Goal: Information Seeking & Learning: Find specific fact

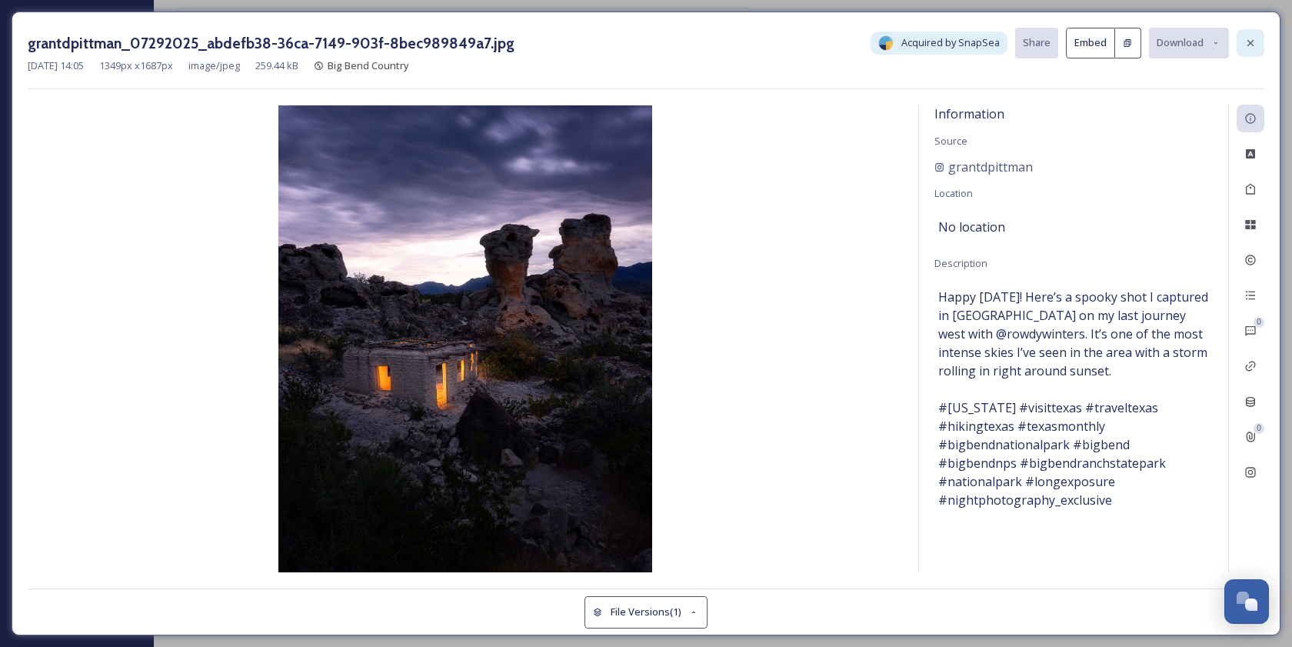
click at [1255, 52] on div at bounding box center [1251, 43] width 28 height 28
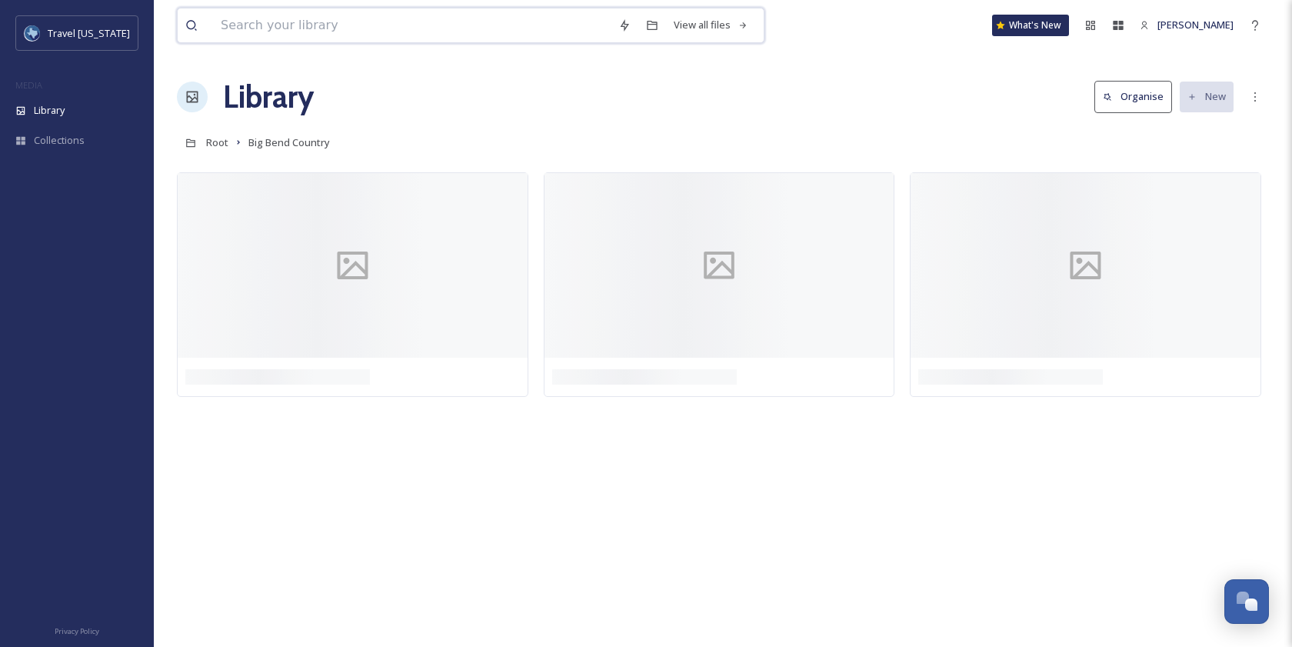
click at [288, 27] on input at bounding box center [412, 25] width 398 height 34
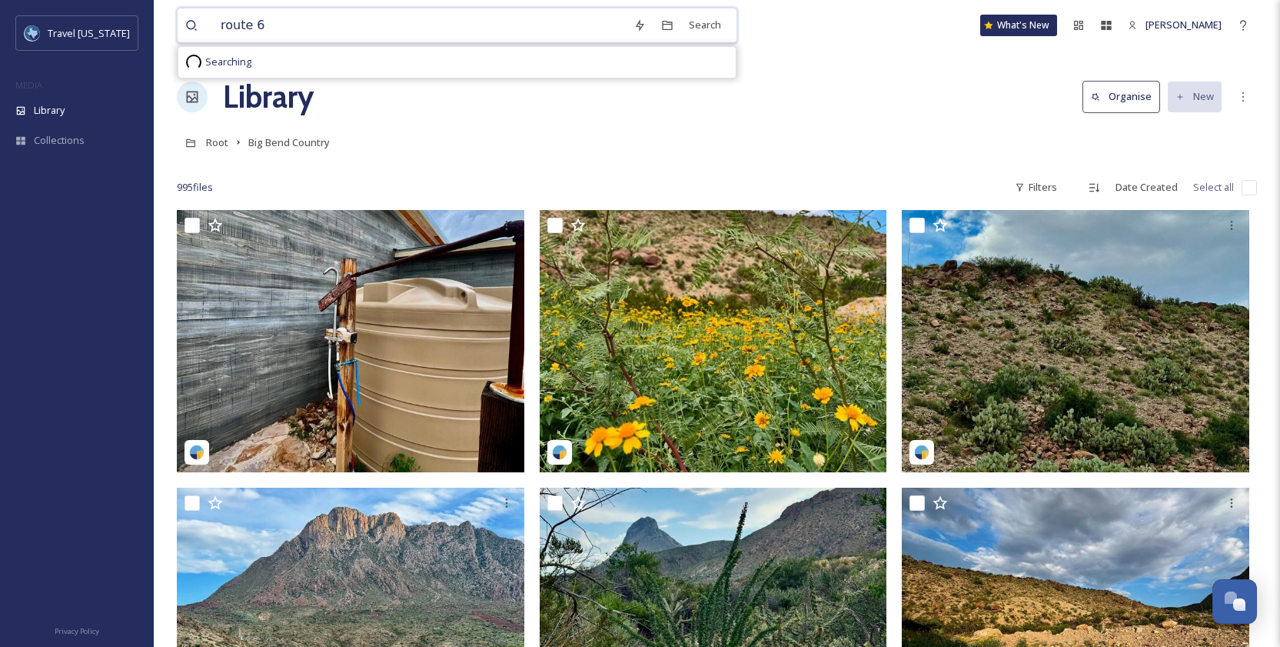
type input "route 66"
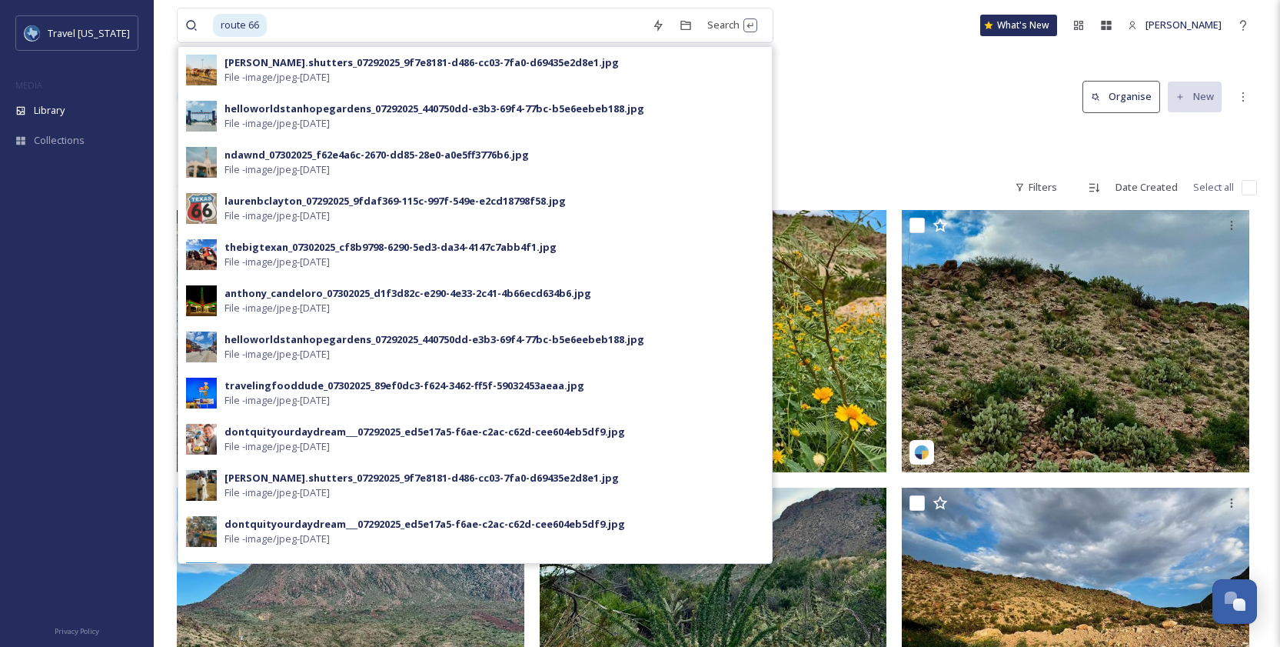
click at [841, 83] on div "Library Organise New" at bounding box center [717, 97] width 1080 height 46
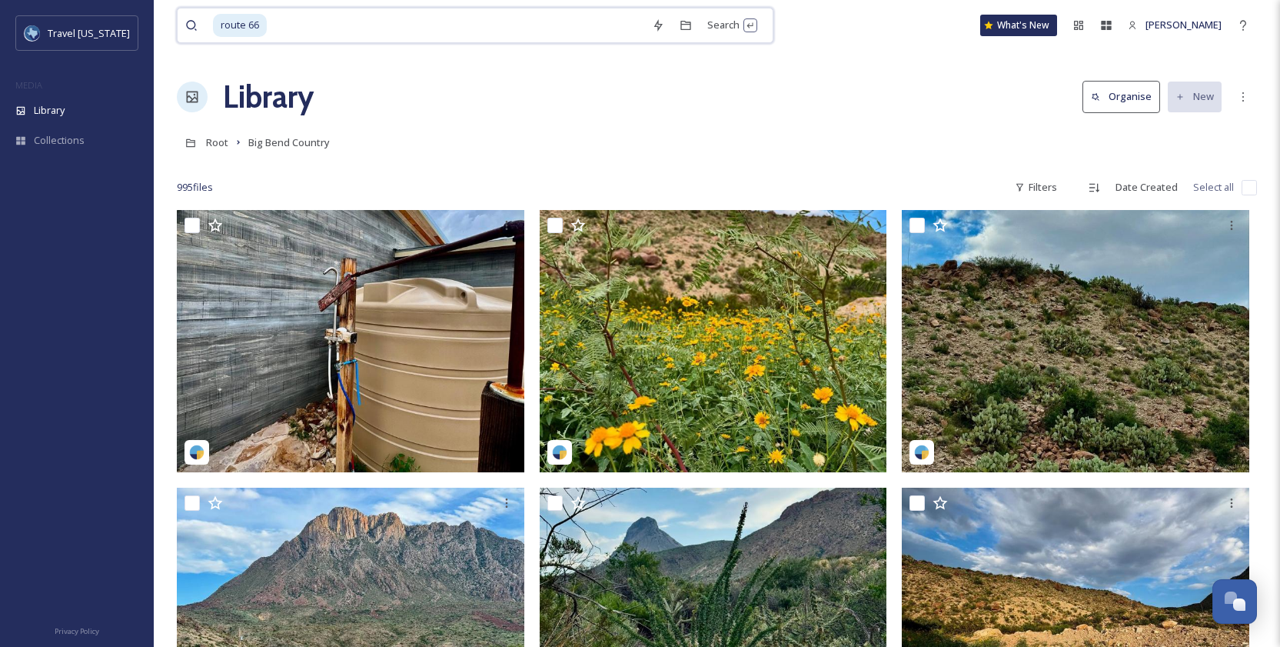
click at [268, 22] on div "route 66" at bounding box center [428, 25] width 431 height 34
click at [275, 20] on input at bounding box center [456, 25] width 376 height 34
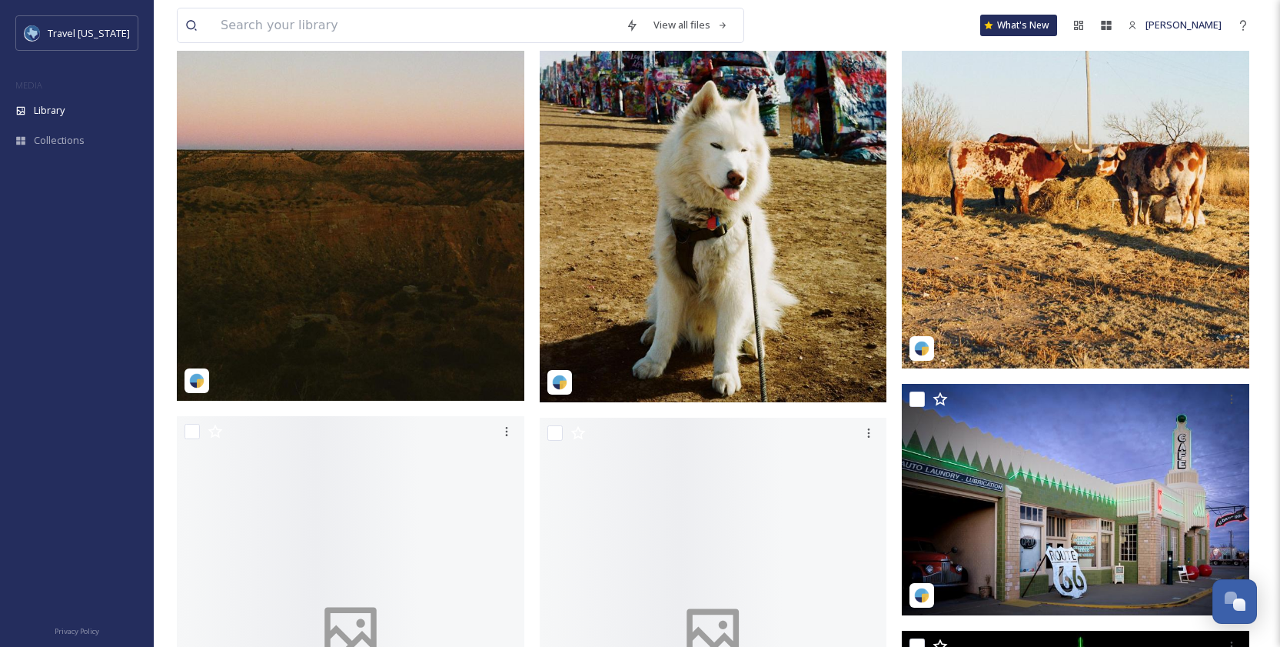
scroll to position [3534, 0]
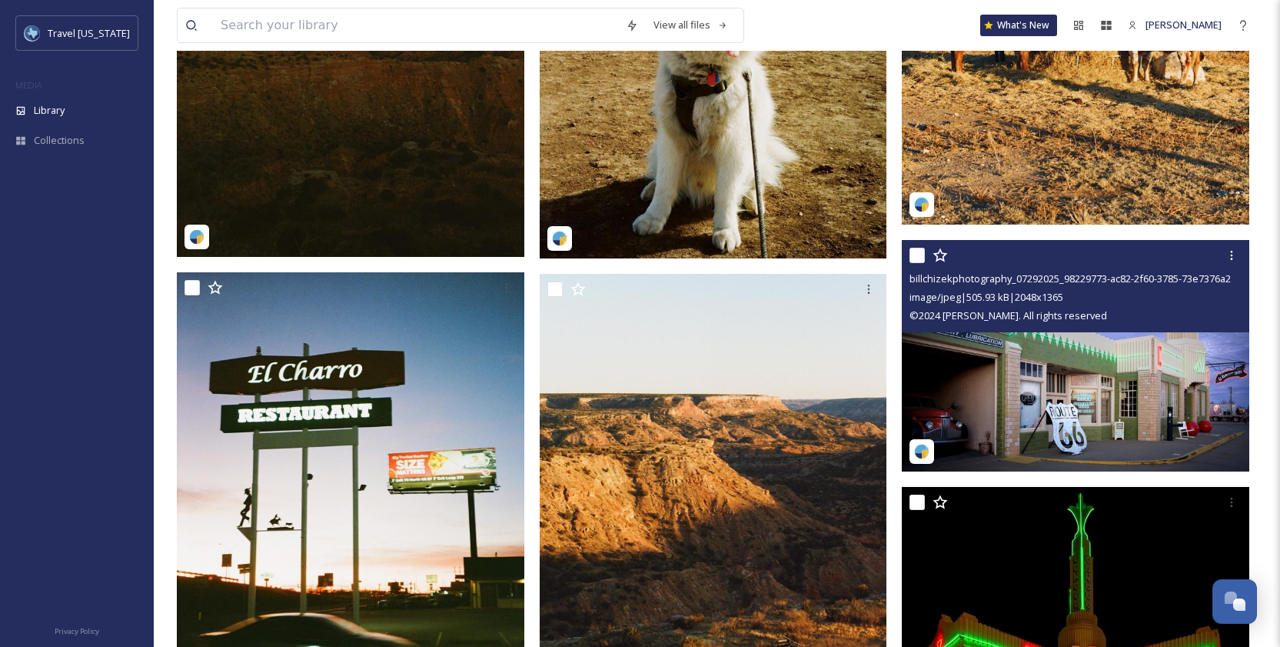
click at [1125, 374] on img at bounding box center [1076, 356] width 348 height 232
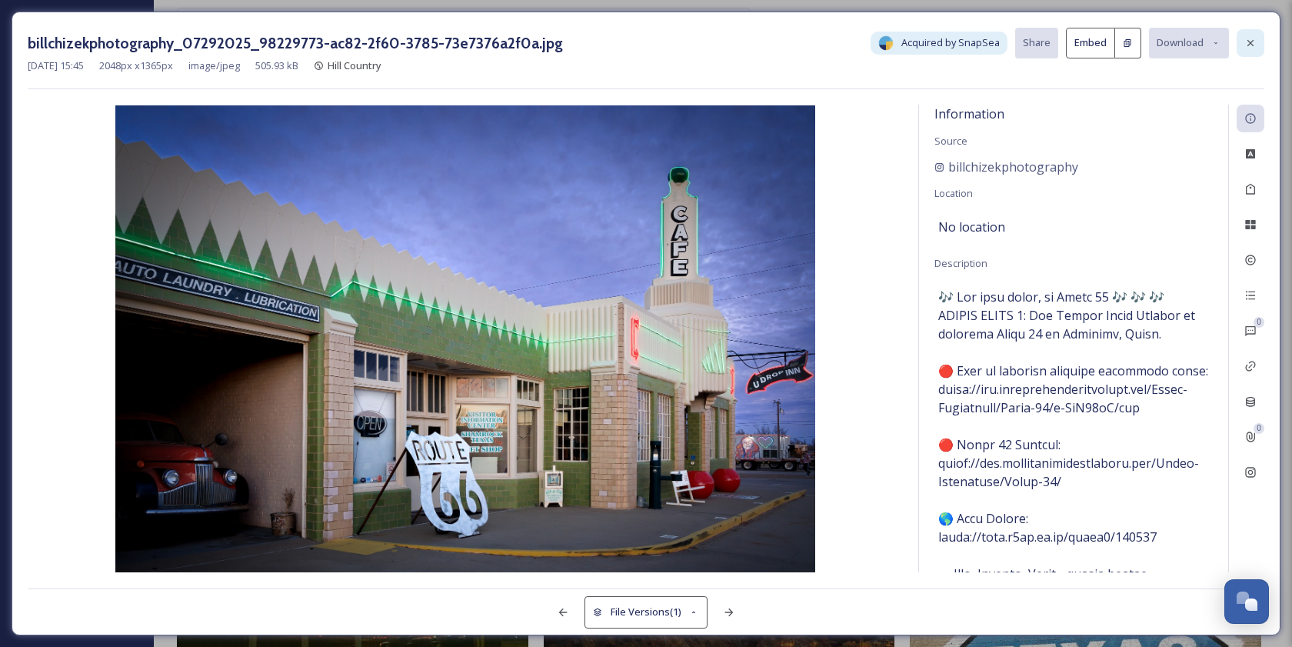
click at [1250, 43] on icon at bounding box center [1250, 43] width 6 height 6
